Goal: Task Accomplishment & Management: Use online tool/utility

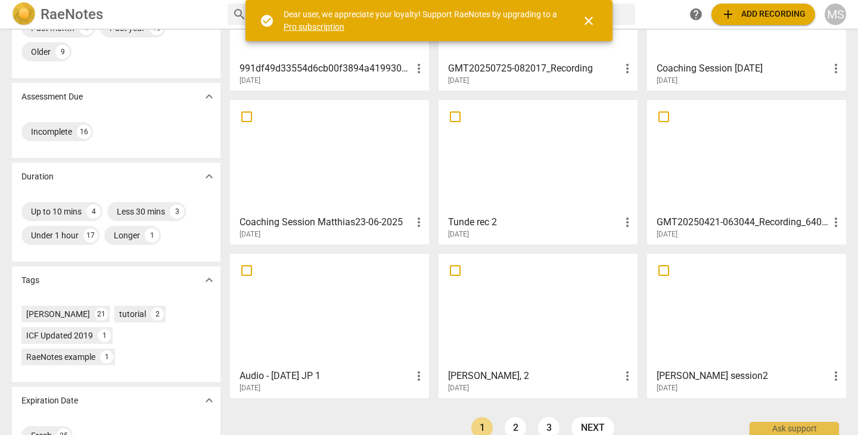
scroll to position [143, 0]
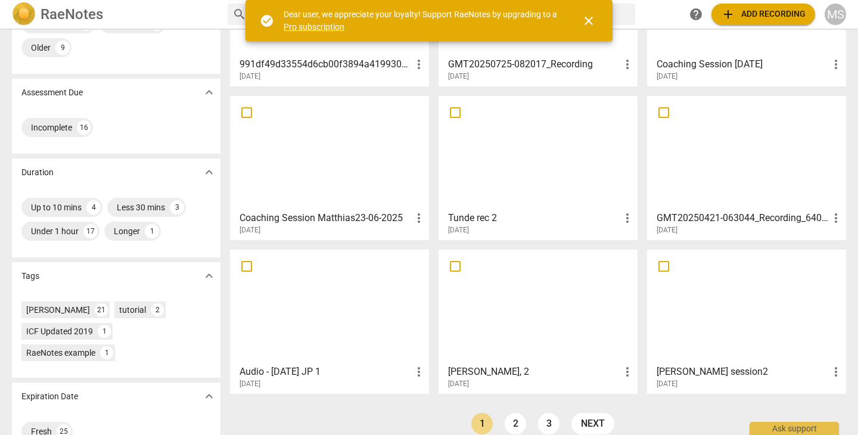
click at [312, 165] on div at bounding box center [329, 152] width 191 height 105
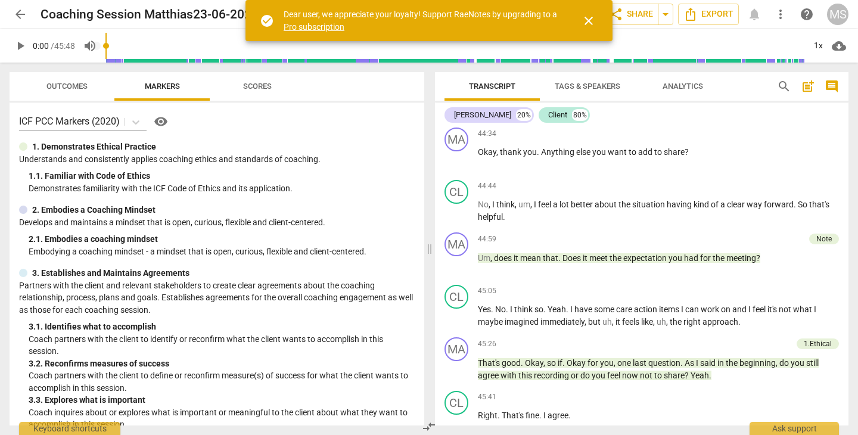
scroll to position [6102, 0]
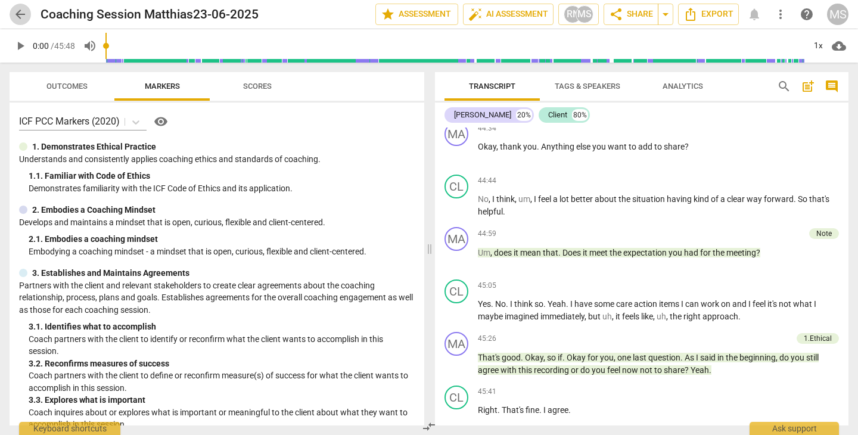
click at [21, 13] on span "arrow_back" at bounding box center [20, 14] width 14 height 14
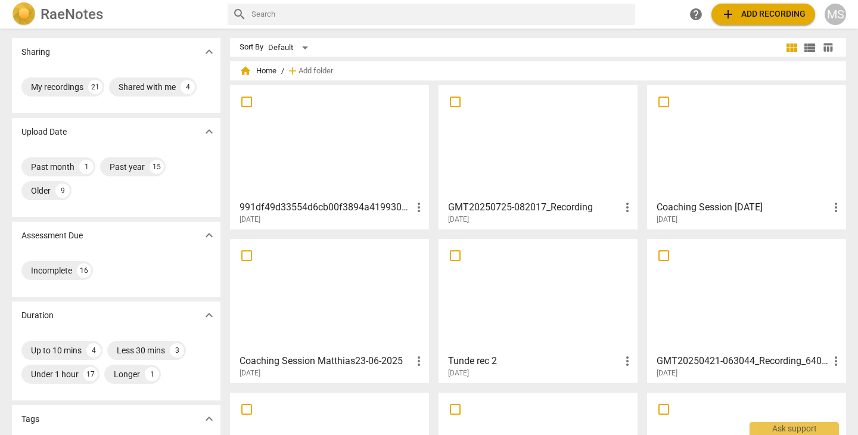
click at [710, 148] on div at bounding box center [746, 141] width 191 height 105
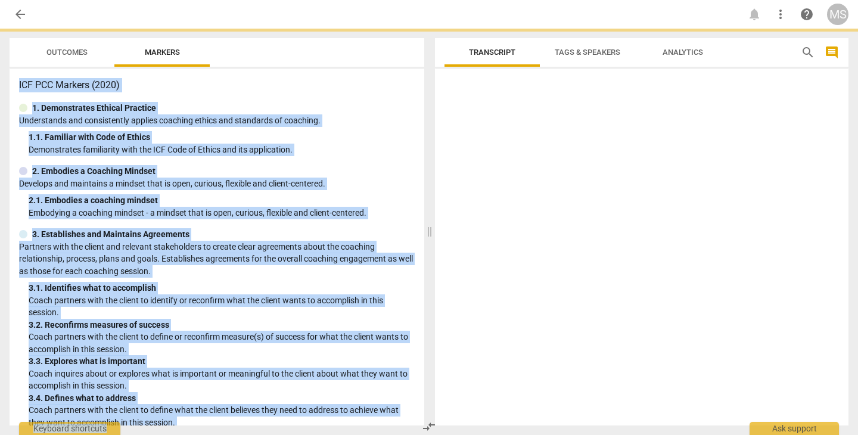
click at [710, 148] on div at bounding box center [641, 249] width 413 height 352
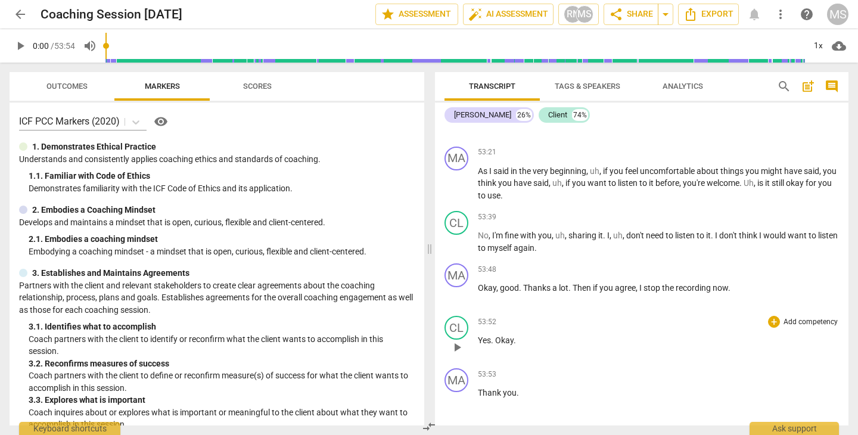
click at [606, 311] on div "CL play_arrow pause 53:52 + Add competency keyboard_arrow_right Yes . Okay ." at bounding box center [641, 337] width 413 height 52
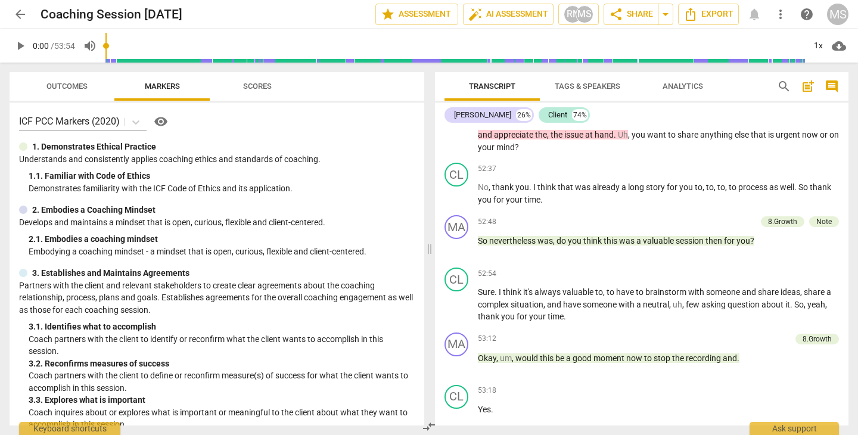
scroll to position [6823, 0]
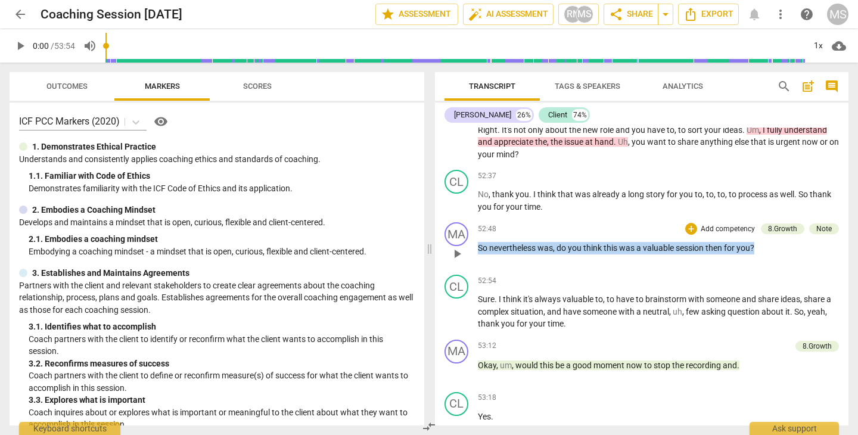
drag, startPoint x: 476, startPoint y: 215, endPoint x: 656, endPoint y: 229, distance: 180.5
click at [656, 229] on div "MA play_arrow pause 52:48 + Add competency 8.Growth Note keyboard_arrow_right S…" at bounding box center [641, 243] width 413 height 52
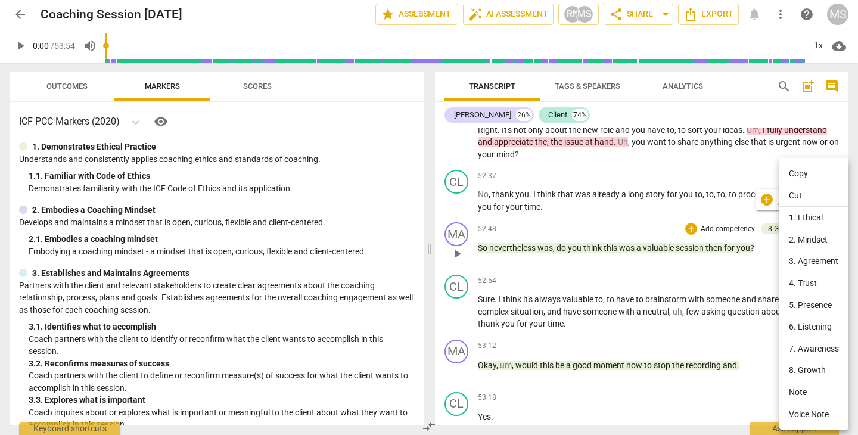
drag, startPoint x: 649, startPoint y: 220, endPoint x: 785, endPoint y: 172, distance: 144.1
click at [785, 172] on li "Copy" at bounding box center [813, 174] width 69 height 22
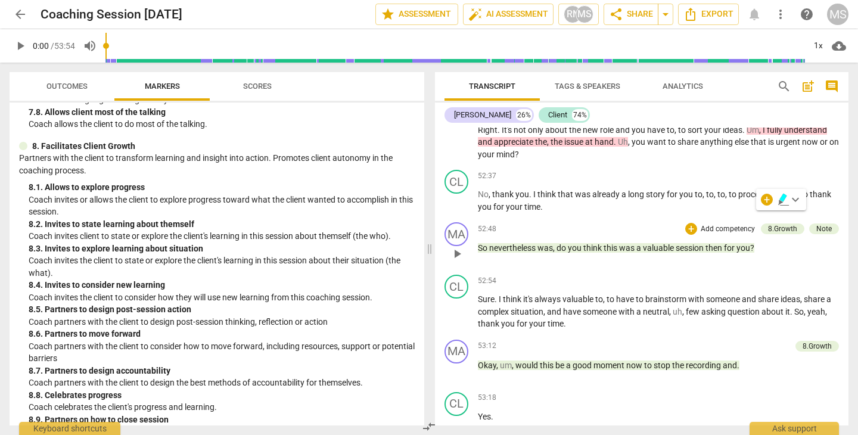
scroll to position [1259, 0]
